Goal: Entertainment & Leisure: Consume media (video, audio)

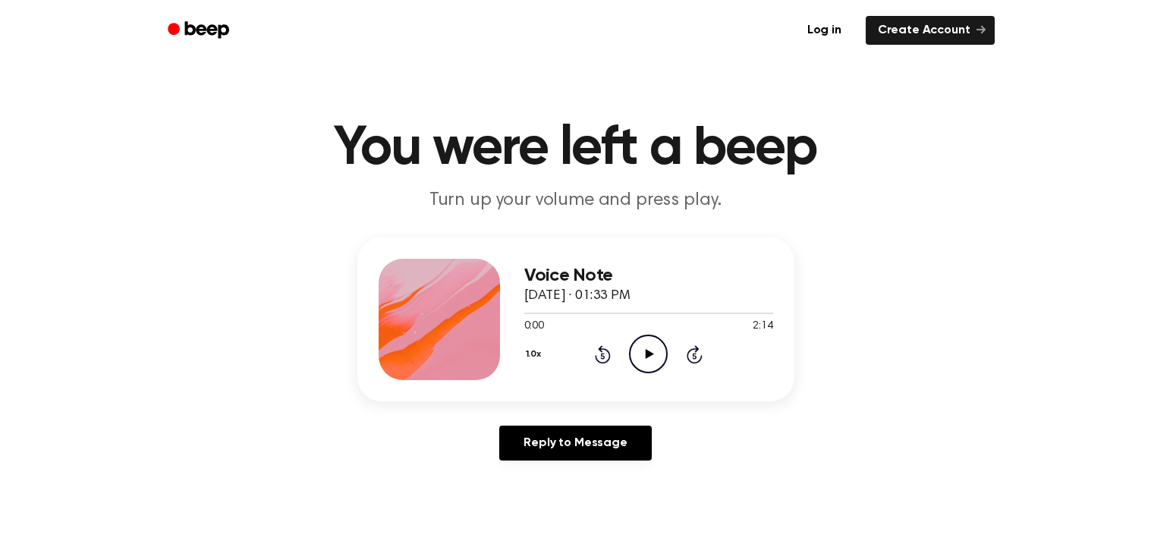
click at [647, 348] on icon "Play Audio" at bounding box center [648, 354] width 39 height 39
click at [700, 351] on icon "Skip 5 seconds" at bounding box center [694, 355] width 17 height 20
click at [695, 353] on icon "Skip 5 seconds" at bounding box center [694, 355] width 17 height 20
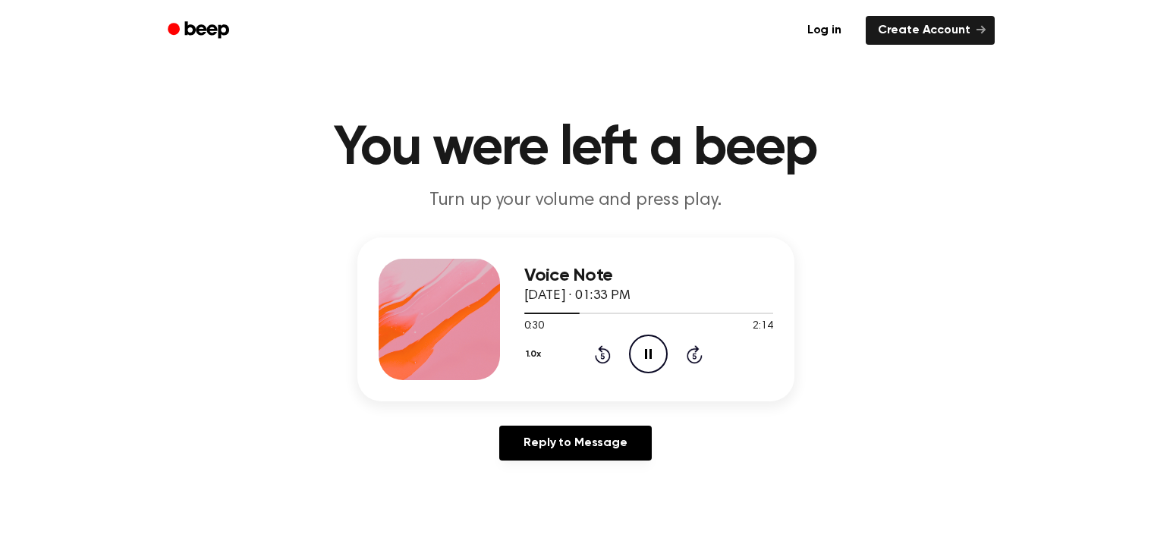
click at [695, 353] on icon "Skip 5 seconds" at bounding box center [694, 355] width 17 height 20
click at [650, 350] on icon at bounding box center [648, 354] width 7 height 10
click at [648, 352] on icon at bounding box center [650, 354] width 8 height 10
click at [631, 361] on circle at bounding box center [648, 353] width 37 height 37
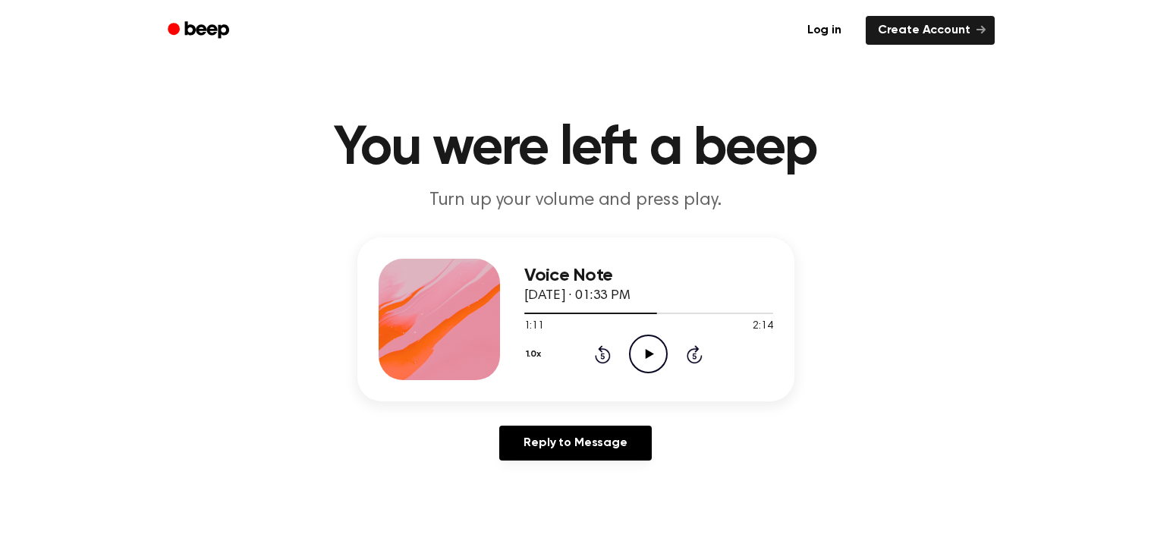
click at [600, 346] on icon at bounding box center [603, 354] width 16 height 18
click at [609, 361] on icon "Rewind 5 seconds" at bounding box center [602, 355] width 17 height 20
click at [657, 355] on icon "Play Audio" at bounding box center [648, 354] width 39 height 39
click at [650, 355] on icon at bounding box center [648, 354] width 7 height 10
click at [603, 355] on icon at bounding box center [603, 356] width 4 height 6
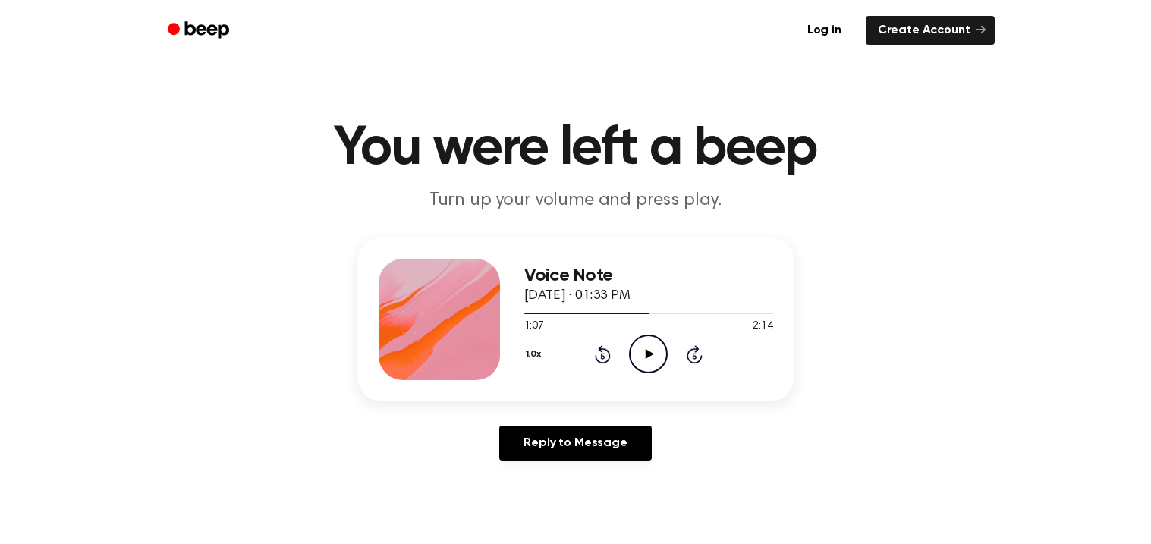
click at [646, 356] on icon at bounding box center [650, 354] width 8 height 10
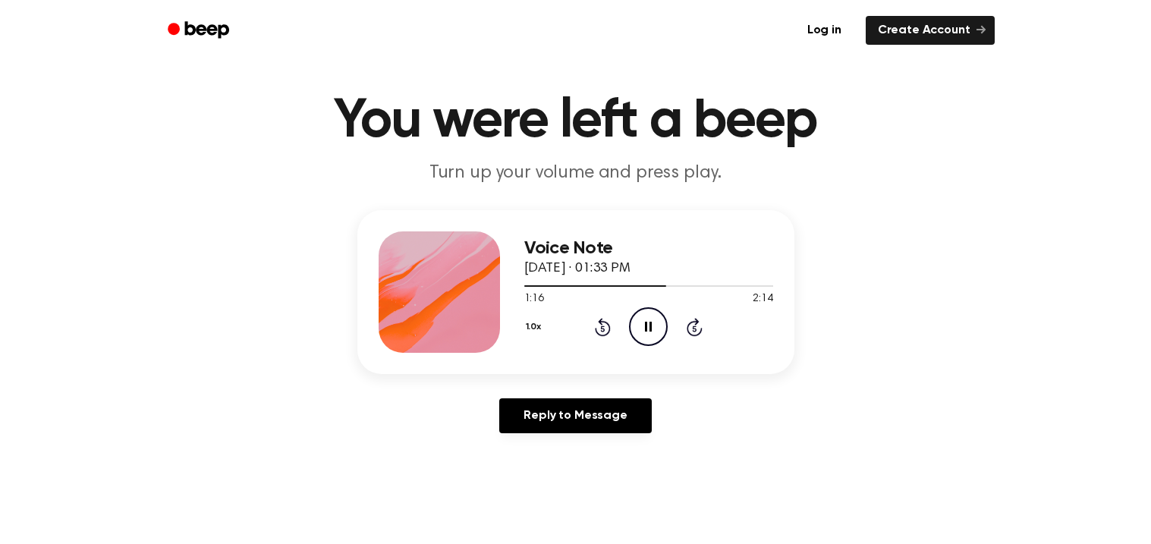
click at [641, 332] on icon "Pause Audio" at bounding box center [648, 326] width 39 height 39
click at [657, 316] on icon "Play Audio" at bounding box center [648, 326] width 39 height 39
click at [664, 336] on circle at bounding box center [648, 326] width 37 height 37
click at [656, 347] on div "Voice Note [DATE] · 01:33 PM 1:58 2:14 Your browser does not support the [objec…" at bounding box center [648, 291] width 249 height 121
click at [646, 332] on icon "Play Audio" at bounding box center [648, 326] width 39 height 39
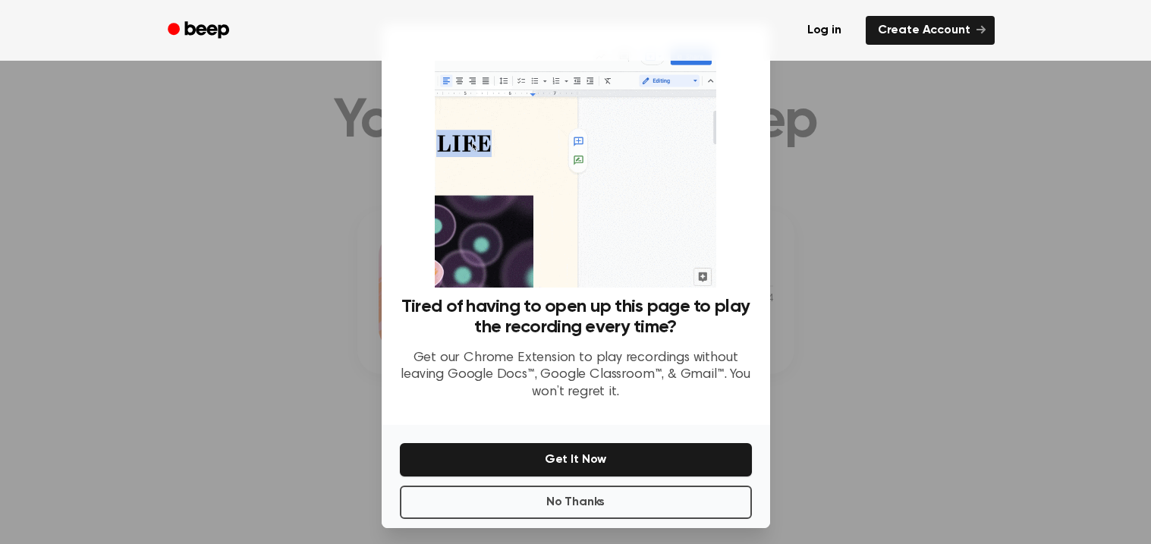
click at [778, 288] on div at bounding box center [575, 272] width 1151 height 544
click at [713, 500] on button "No Thanks" at bounding box center [576, 502] width 352 height 33
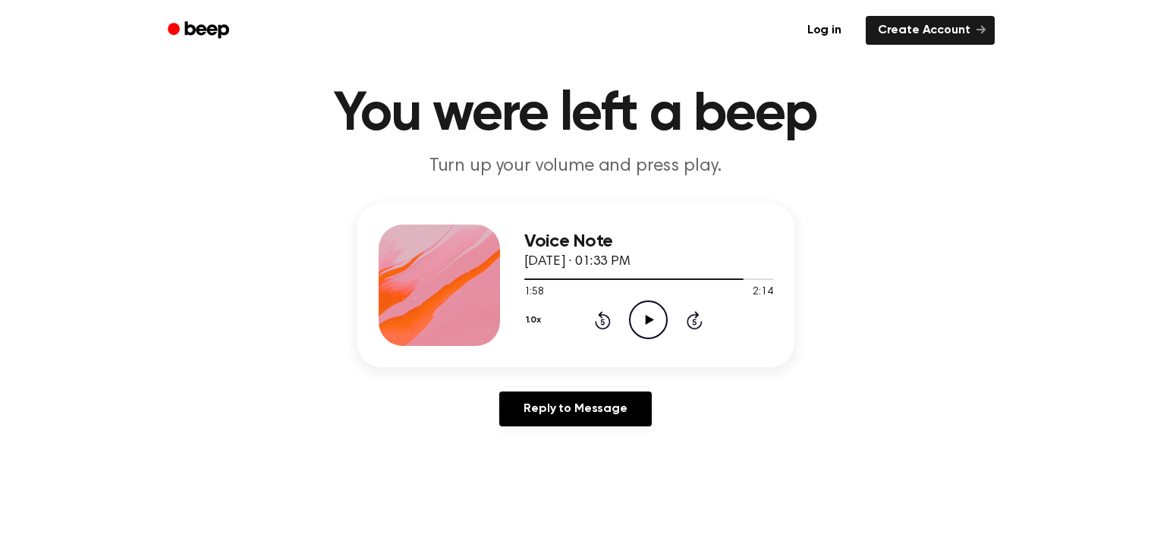
click at [656, 307] on icon "Play Audio" at bounding box center [648, 320] width 39 height 39
click at [650, 325] on icon "Pause Audio" at bounding box center [648, 320] width 39 height 39
click at [652, 318] on icon at bounding box center [650, 320] width 8 height 10
click at [648, 319] on icon "Pause Audio" at bounding box center [648, 320] width 39 height 39
click at [650, 326] on icon "Play Audio" at bounding box center [648, 320] width 39 height 39
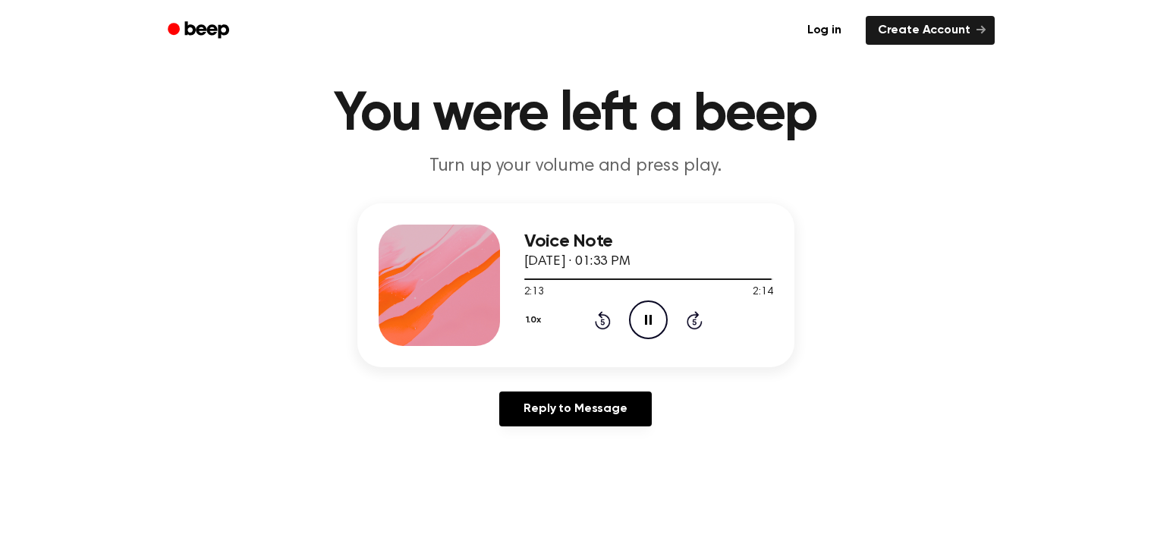
click at [650, 323] on icon at bounding box center [648, 320] width 7 height 10
